Goal: Information Seeking & Learning: Find specific fact

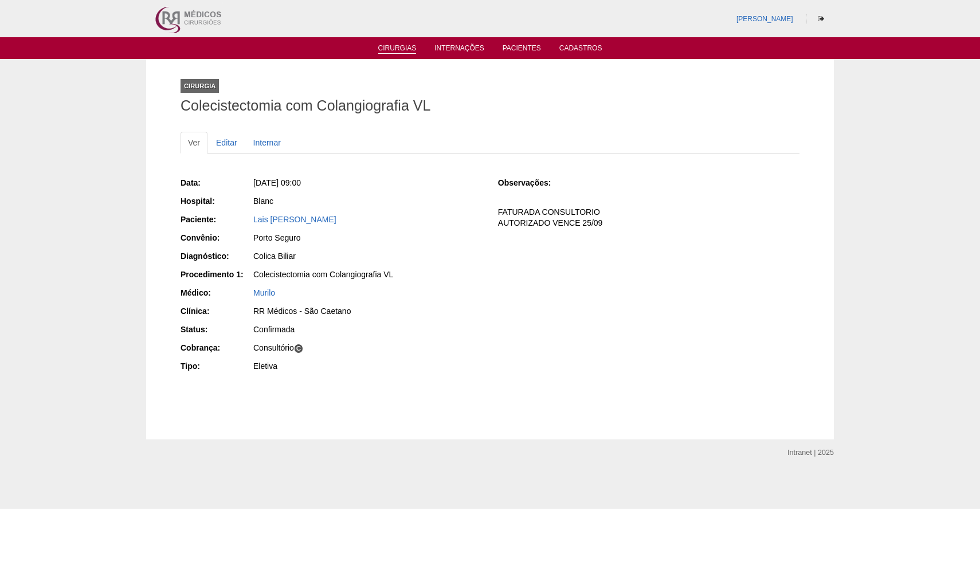
click at [402, 49] on link "Cirurgias" at bounding box center [397, 49] width 38 height 10
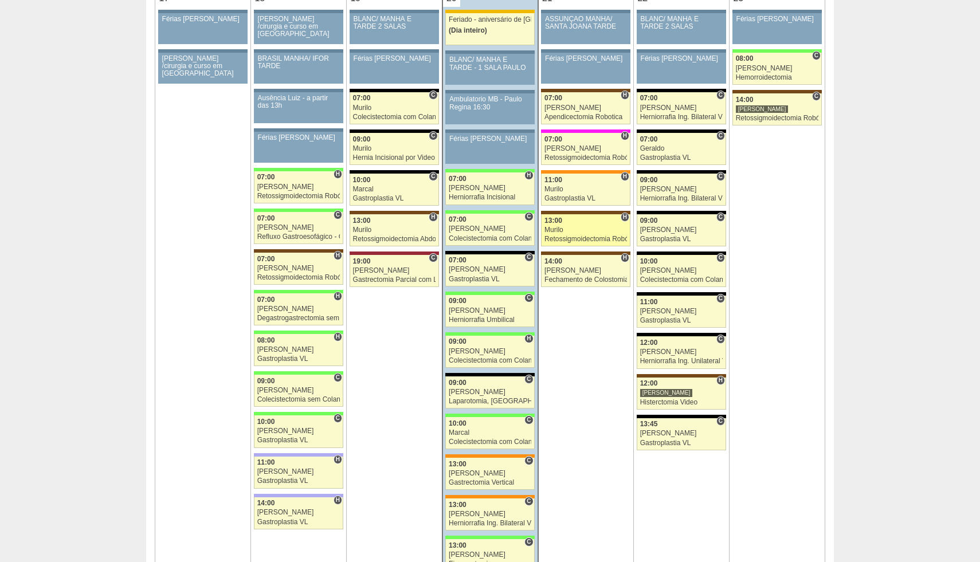
scroll to position [1802, 0]
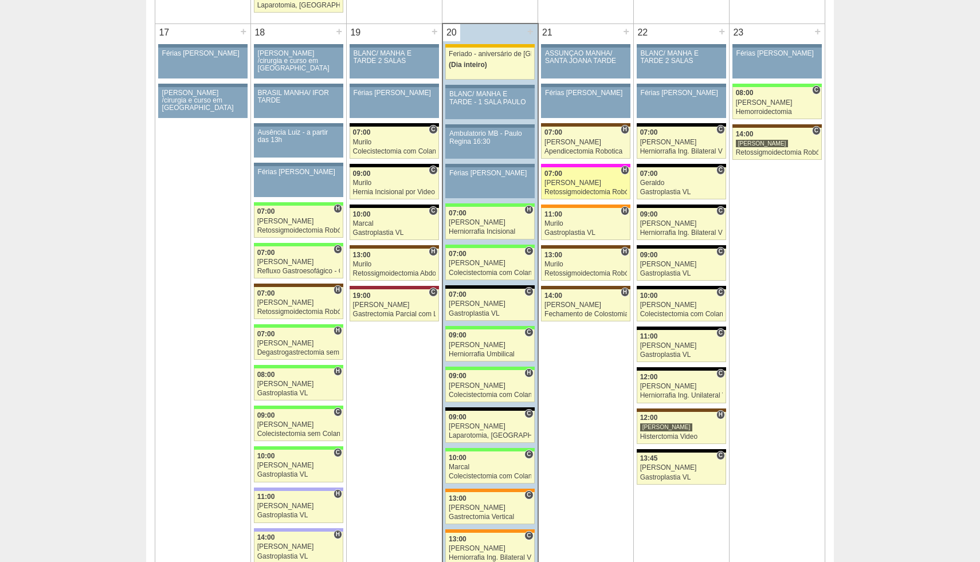
click at [591, 187] on link "87990 Vincit H 07:00 Luiz Guilherme Retossigmoidectomia Robótica Hospital Pro M…" at bounding box center [585, 183] width 89 height 32
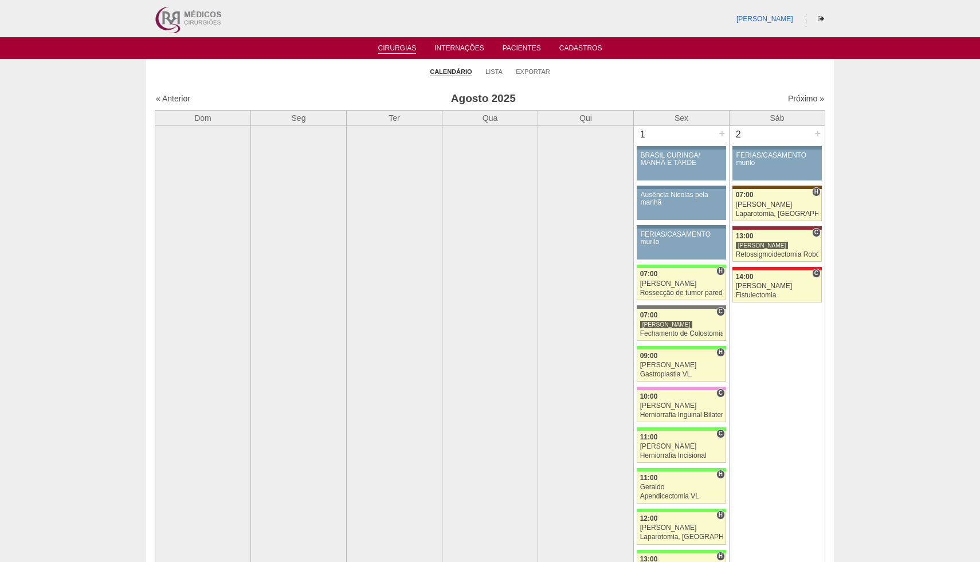
scroll to position [1802, 0]
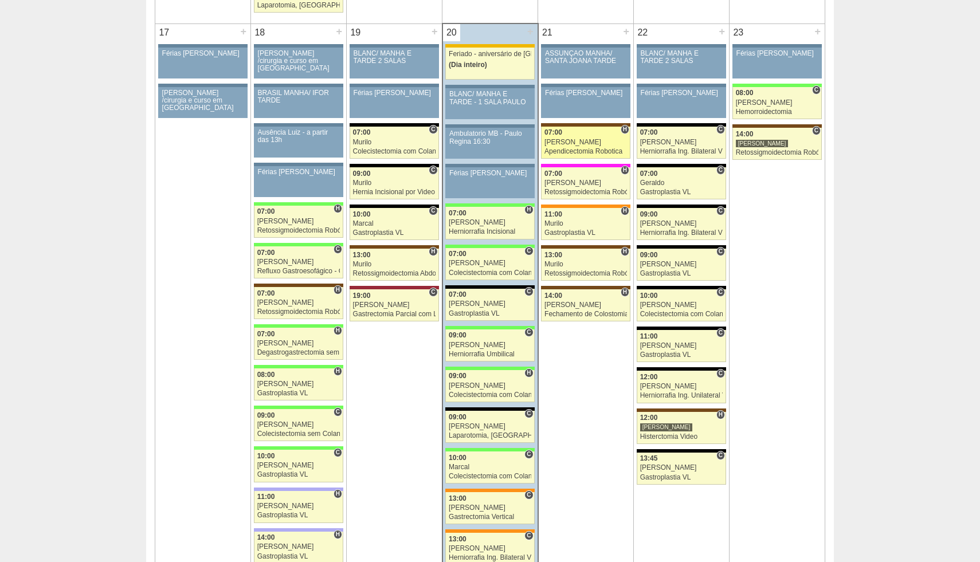
click at [589, 148] on div "Apendicectomia Robotica" at bounding box center [586, 151] width 83 height 7
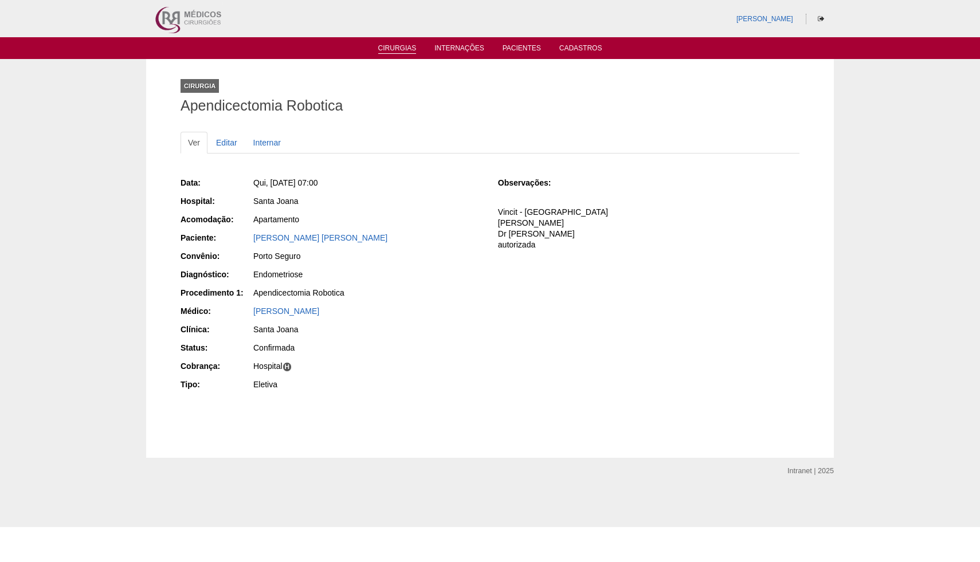
click at [402, 53] on link "Cirurgias" at bounding box center [397, 49] width 38 height 10
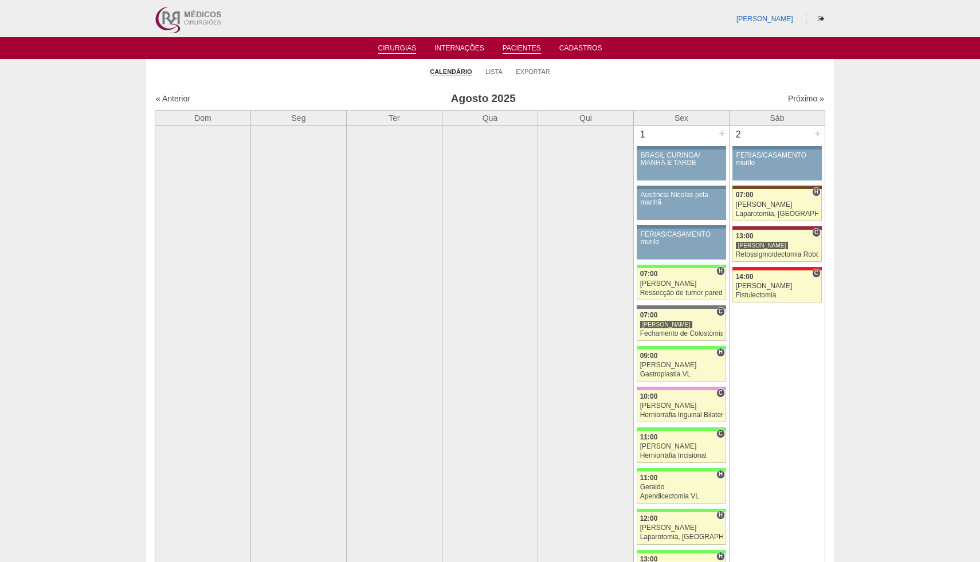
click at [523, 49] on link "Pacientes" at bounding box center [522, 49] width 38 height 10
click at [530, 48] on link "Pacientes" at bounding box center [522, 49] width 38 height 10
click at [519, 48] on link "Pacientes" at bounding box center [522, 49] width 38 height 10
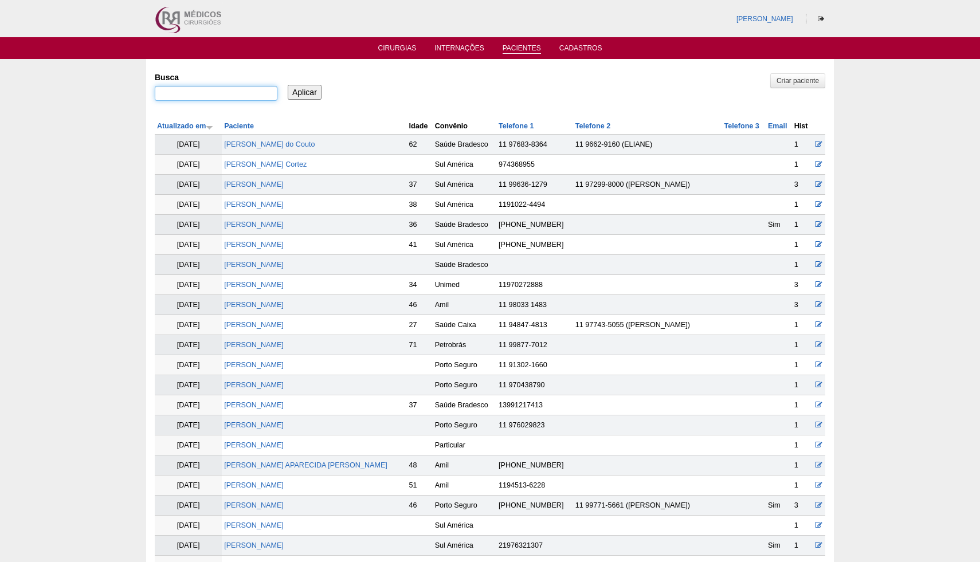
click at [213, 97] on input "Busca" at bounding box center [216, 93] width 123 height 15
paste input "[PERSON_NAME]"
type input "[PERSON_NAME]"
click at [311, 92] on input "Aplicar" at bounding box center [305, 92] width 34 height 15
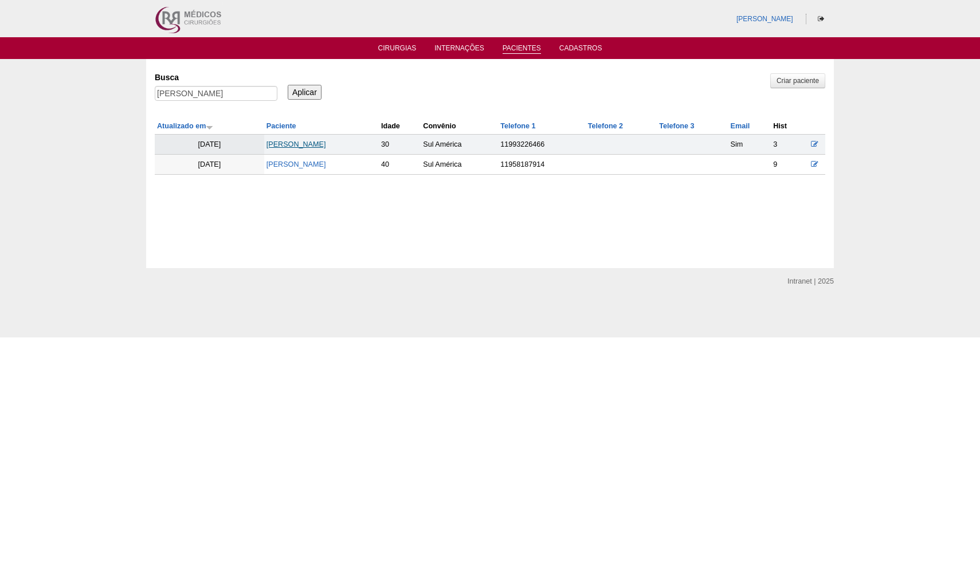
click at [321, 145] on link "[PERSON_NAME]" at bounding box center [297, 144] width 60 height 8
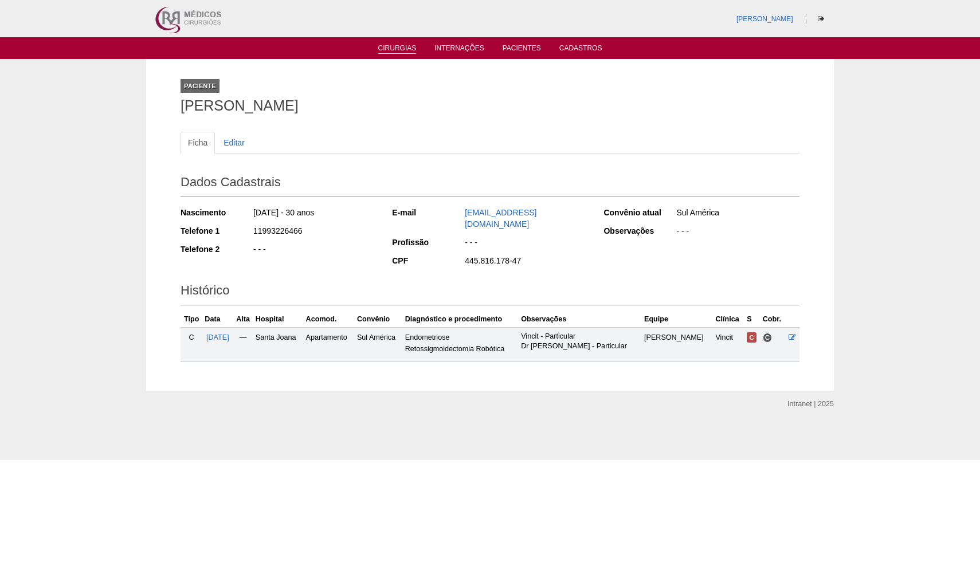
click at [406, 48] on link "Cirurgias" at bounding box center [397, 49] width 38 height 10
click at [459, 48] on link "Internações" at bounding box center [460, 49] width 50 height 10
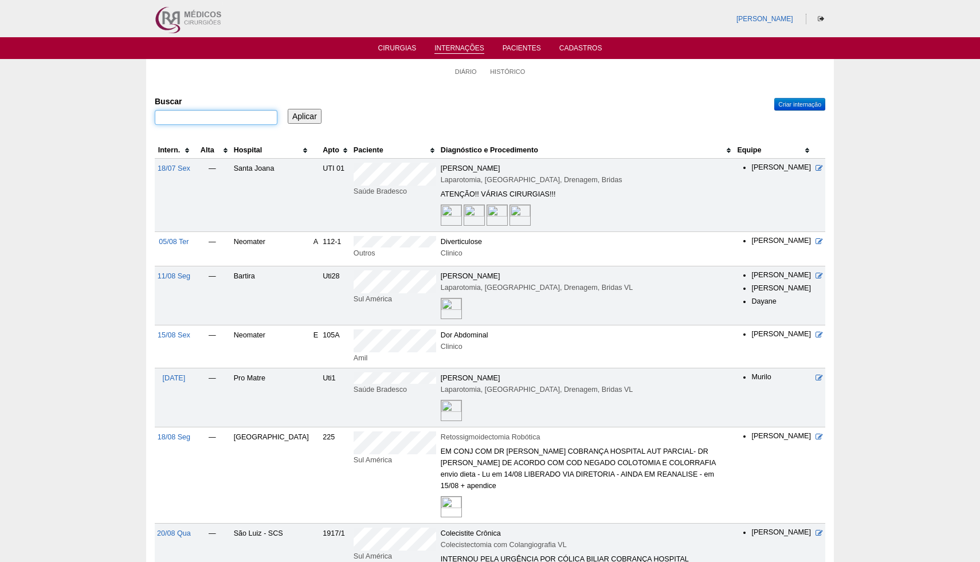
click at [212, 120] on input "Buscar" at bounding box center [216, 117] width 123 height 15
